Goal: Task Accomplishment & Management: Complete application form

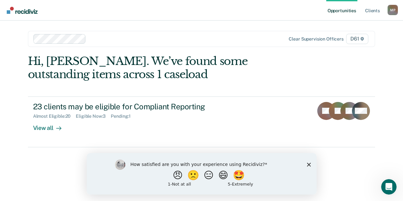
click at [227, 81] on div "Hi, [PERSON_NAME]. We’ve found some outstanding items across 1 caseload 23 clie…" at bounding box center [201, 101] width 347 height 92
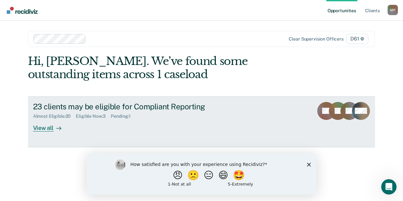
click at [46, 128] on div "View all" at bounding box center [51, 125] width 36 height 13
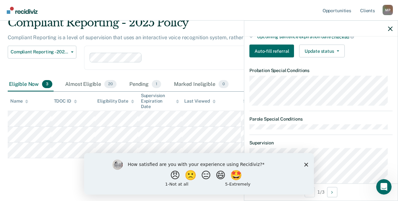
scroll to position [193, 0]
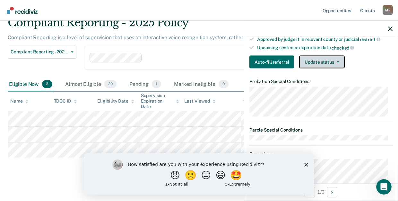
click at [329, 64] on button "Update status" at bounding box center [321, 62] width 45 height 13
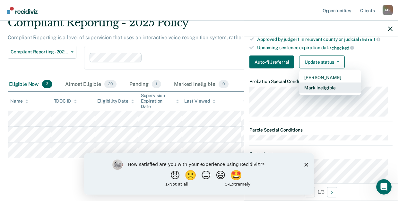
click at [325, 93] on button "Mark Ineligible" at bounding box center [330, 88] width 62 height 10
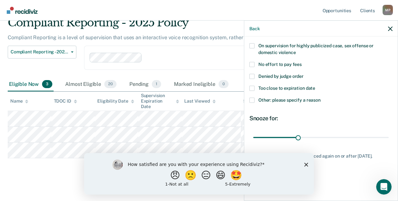
scroll to position [89, 0]
click at [253, 99] on span at bounding box center [251, 100] width 5 height 5
click at [321, 98] on input "Other: please specify a reason" at bounding box center [321, 98] width 0 height 0
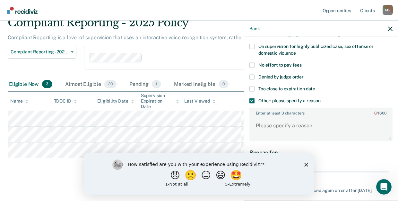
click at [272, 113] on label "Enter at least 3 characters 0 / 1600" at bounding box center [321, 111] width 142 height 7
click at [272, 117] on textarea "Enter at least 3 characters 0 / 1600" at bounding box center [321, 129] width 142 height 24
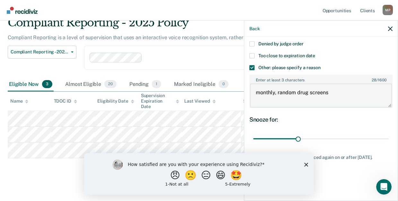
scroll to position [123, 0]
type textarea "monthly, random drug screens"
click at [339, 113] on div "DW Which of the following requirements has [PERSON_NAME] not met? Has pending f…" at bounding box center [320, 56] width 143 height 271
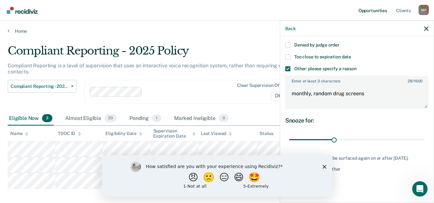
scroll to position [120, 0]
click at [324, 166] on icon "Close survey" at bounding box center [324, 167] width 4 height 4
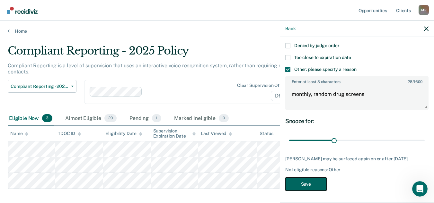
click at [309, 182] on button "Save" at bounding box center [305, 184] width 41 height 13
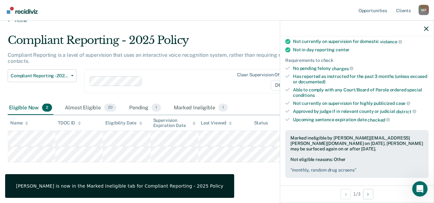
scroll to position [16, 0]
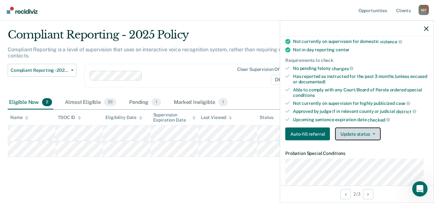
click at [357, 140] on button "Update status" at bounding box center [357, 134] width 45 height 13
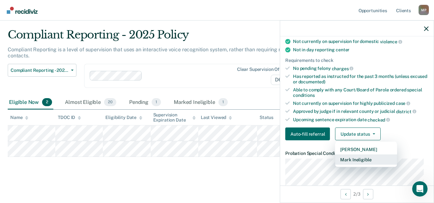
click at [358, 165] on button "Mark Ineligible" at bounding box center [366, 160] width 62 height 10
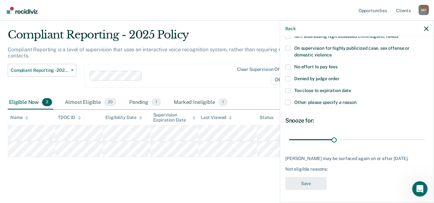
click at [290, 100] on span at bounding box center [287, 102] width 5 height 5
click at [356, 100] on input "Other: please specify a reason" at bounding box center [356, 100] width 0 height 0
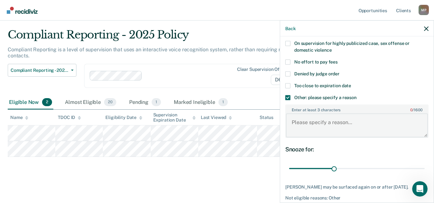
click at [315, 121] on textarea "Enter at least 3 characters 0 / 1600" at bounding box center [357, 126] width 142 height 24
type textarea "monthly, random drug screens"
click at [379, 94] on div "Too close to expiration date" at bounding box center [356, 89] width 143 height 12
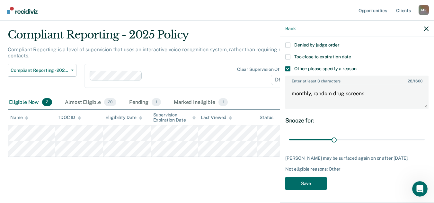
scroll to position [126, 0]
click at [311, 182] on button "Save" at bounding box center [305, 183] width 41 height 13
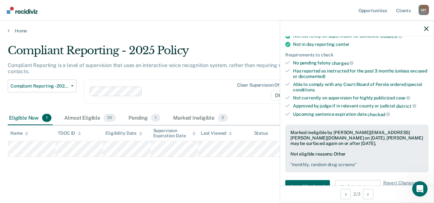
scroll to position [120, 0]
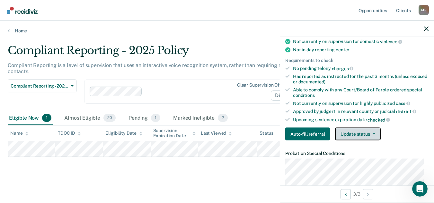
click at [360, 135] on button "Update status" at bounding box center [357, 134] width 45 height 13
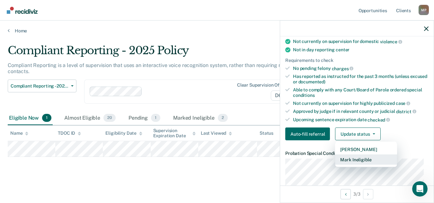
click at [362, 161] on button "Mark Ineligible" at bounding box center [366, 160] width 62 height 10
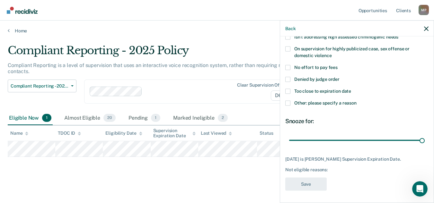
click at [288, 91] on span at bounding box center [287, 91] width 5 height 5
click at [351, 89] on input "Too close to expiration date" at bounding box center [351, 89] width 0 height 0
click at [309, 182] on button "Save" at bounding box center [305, 184] width 41 height 13
